Goal: Task Accomplishment & Management: Manage account settings

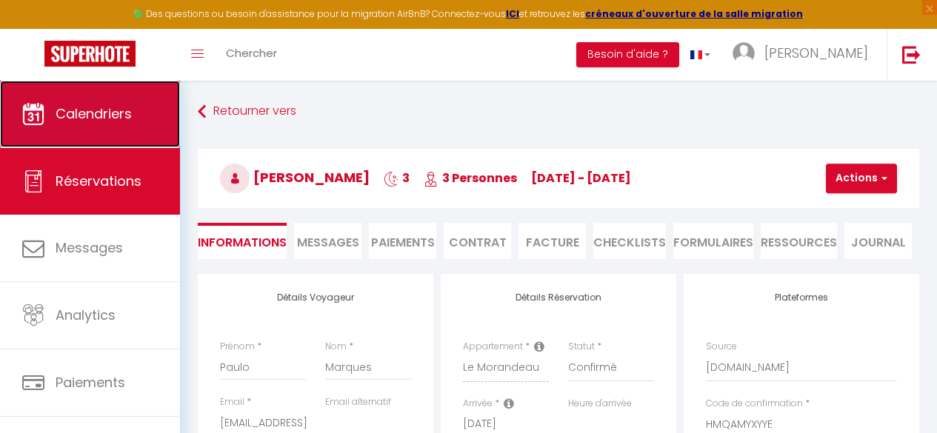
click at [84, 123] on link "Calendriers" at bounding box center [90, 114] width 180 height 67
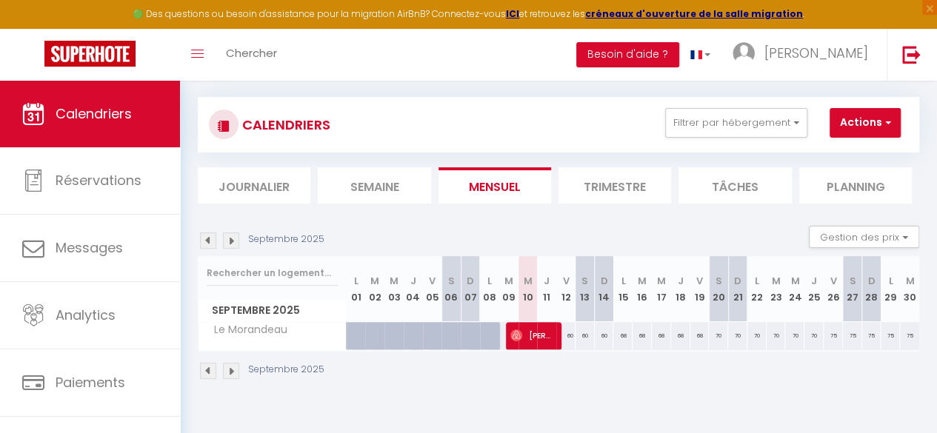
scroll to position [81, 0]
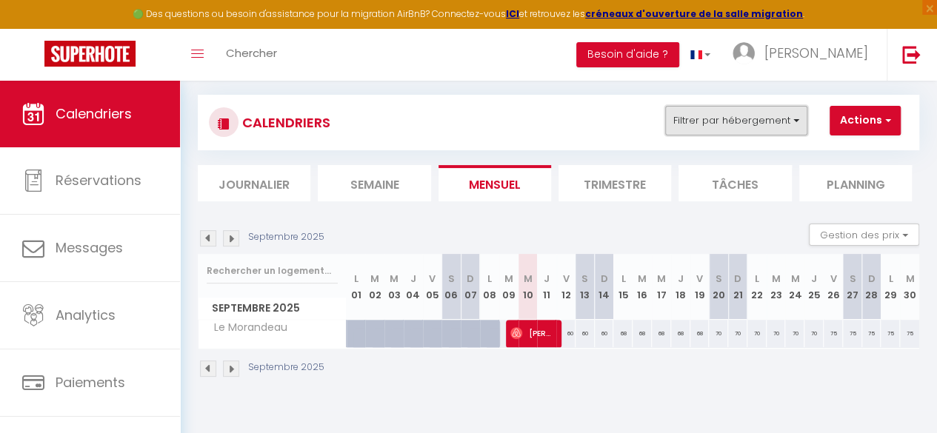
click at [748, 106] on button "Filtrer par hébergement" at bounding box center [736, 121] width 142 height 30
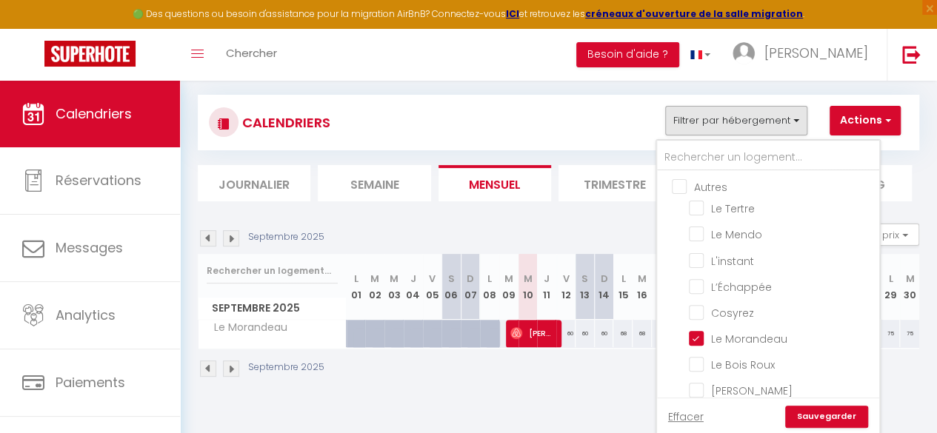
click at [681, 190] on input "Autres" at bounding box center [783, 186] width 222 height 15
checkbox input "true"
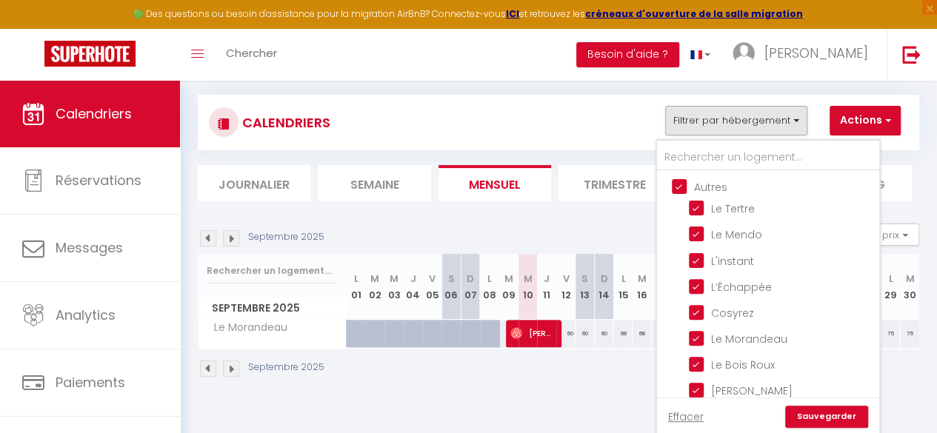
checkbox input "true"
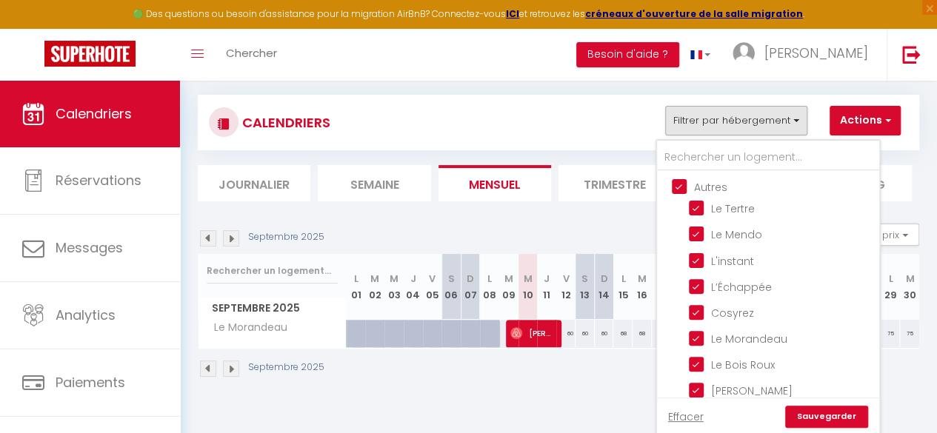
checkbox input "true"
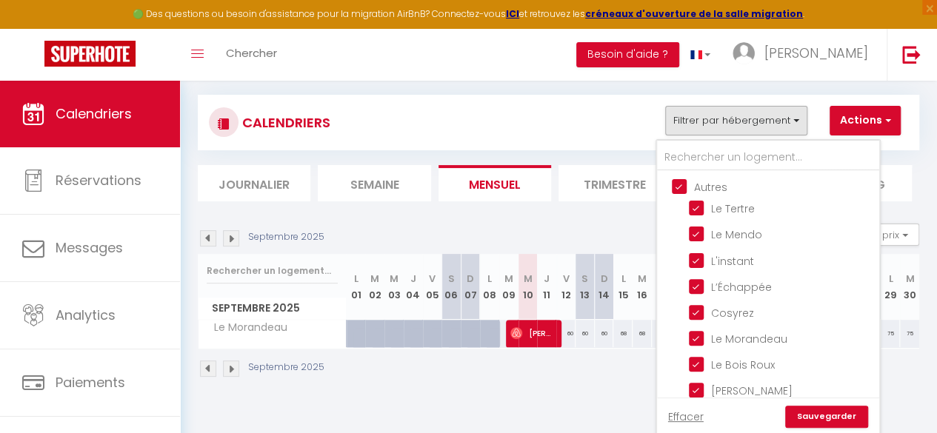
checkbox input "true"
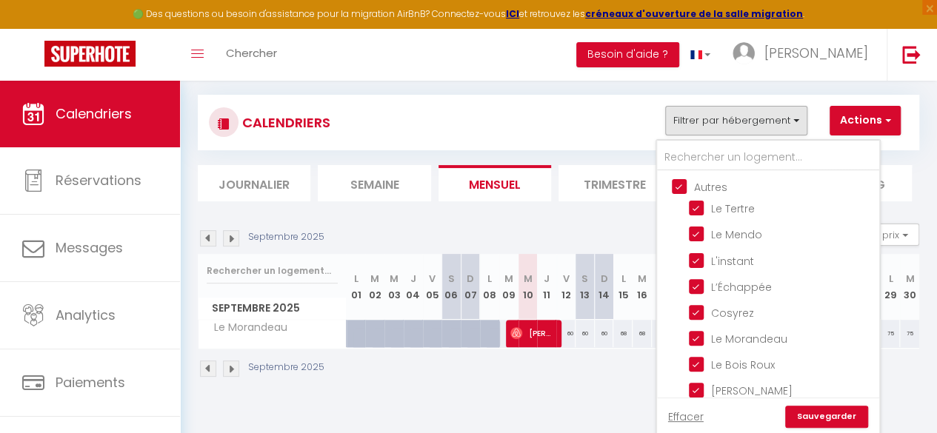
checkbox input "true"
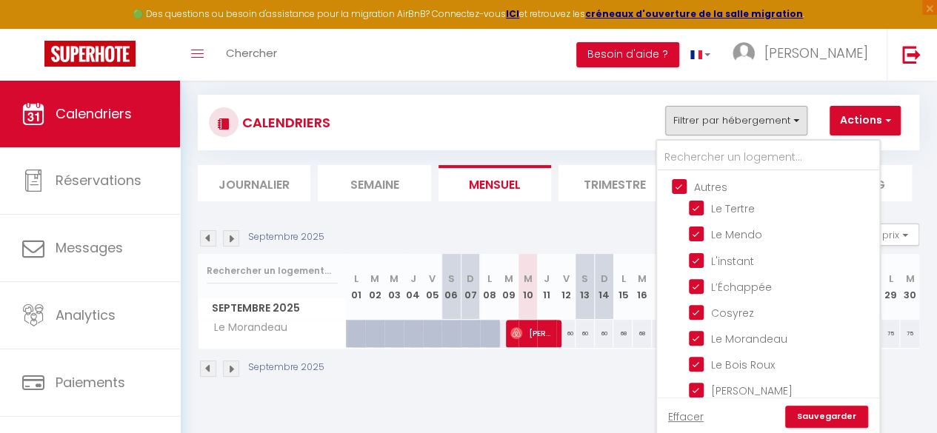
checkbox input "true"
click at [812, 417] on link "Sauvegarder" at bounding box center [826, 417] width 83 height 22
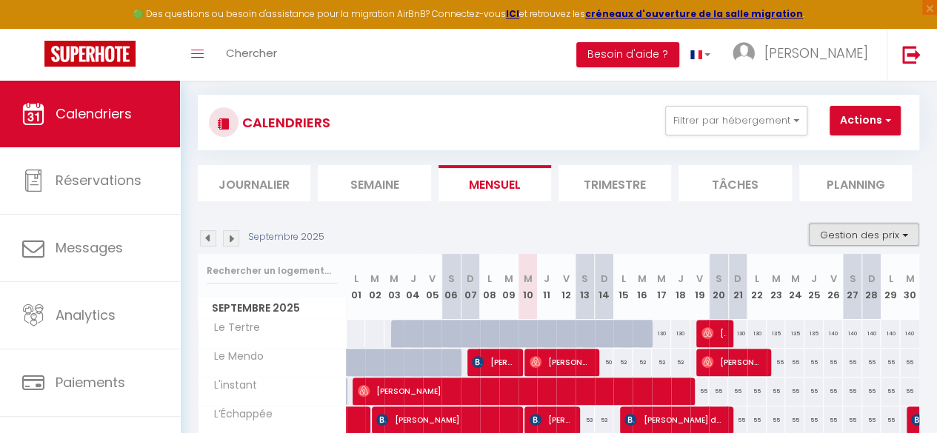
click at [839, 224] on button "Gestion des prix" at bounding box center [864, 235] width 110 height 22
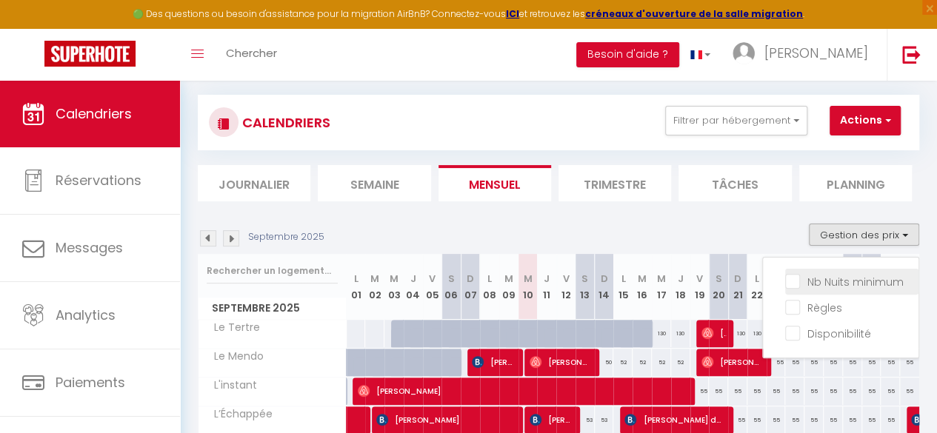
click at [785, 284] on input "Nb Nuits minimum" at bounding box center [851, 280] width 133 height 15
checkbox input "true"
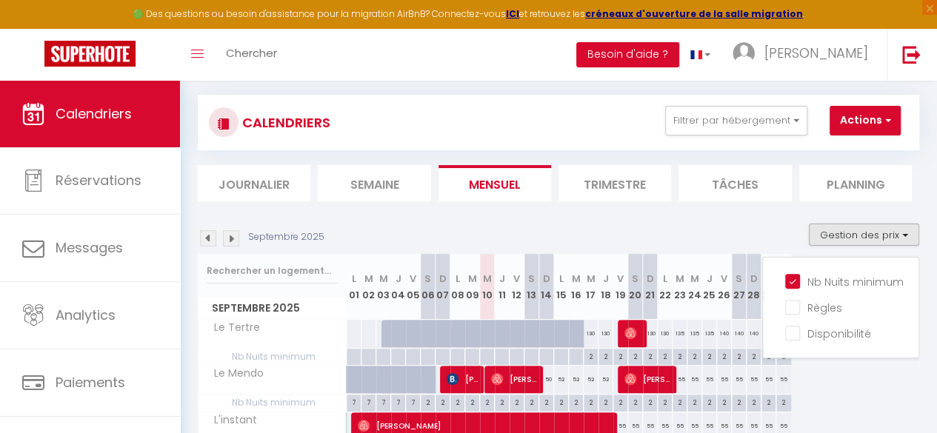
click at [714, 239] on div "Septembre 2025 Gestion des prix Nb Nuits minimum Règles Disponibilité" at bounding box center [559, 239] width 722 height 30
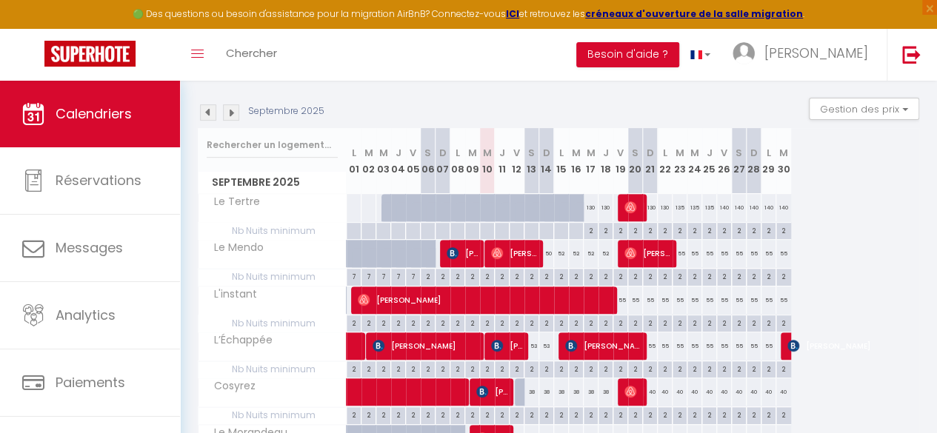
scroll to position [193, 0]
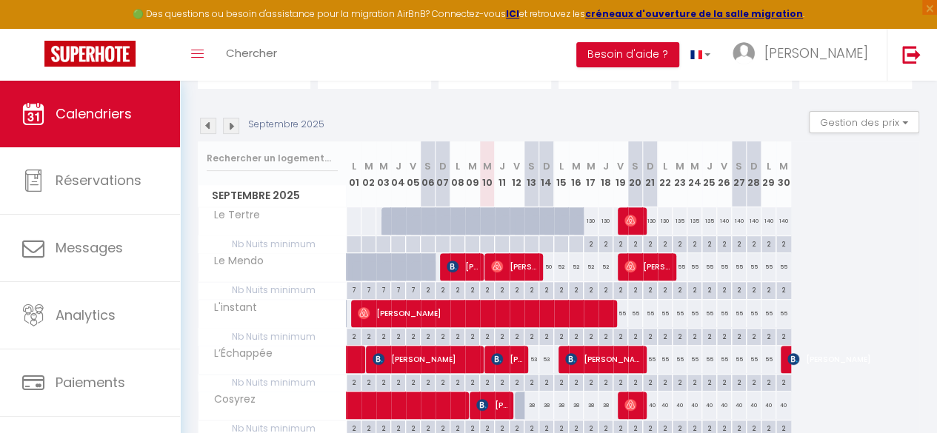
click at [225, 131] on img at bounding box center [231, 126] width 16 height 16
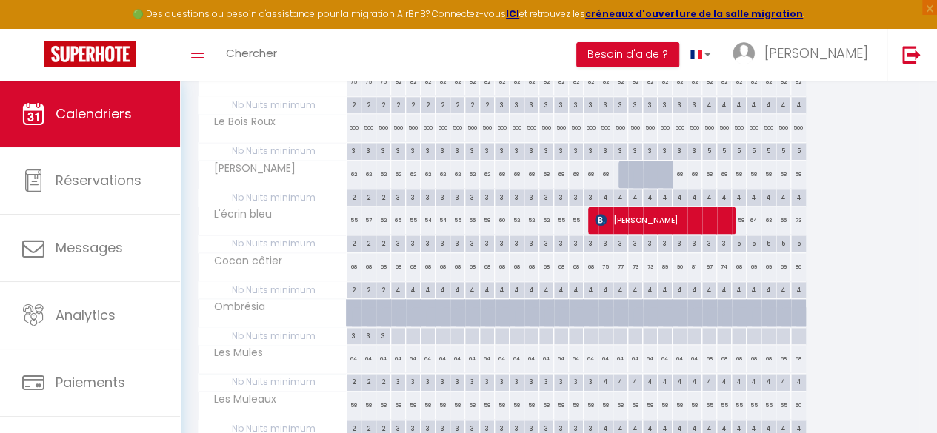
scroll to position [568, 0]
